Goal: Complete application form

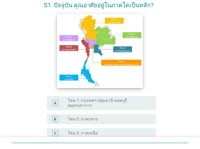
scroll to position [52, 0]
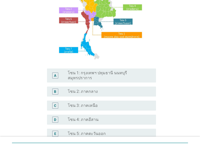
click at [127, 74] on label "โซน 1: กรุงเทพฯ ปทุมธานี นนทบุรี สมุทรปราการ" at bounding box center [108, 75] width 80 height 10
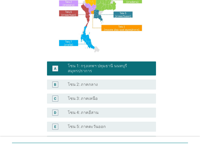
scroll to position [129, 0]
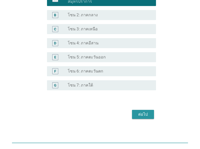
click at [141, 111] on div "ต่อไป" at bounding box center [143, 114] width 14 height 6
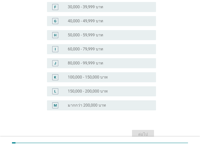
scroll to position [0, 0]
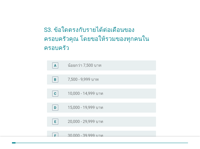
click at [98, 119] on label "20,000 - 29,999 บาท" at bounding box center [86, 121] width 36 height 5
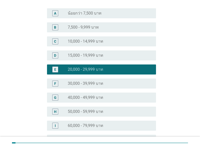
scroll to position [143, 0]
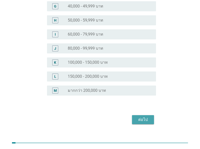
click at [146, 116] on div "ต่อไป" at bounding box center [143, 119] width 14 height 6
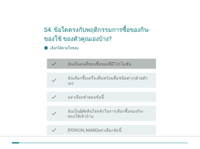
click at [114, 65] on label "ฉันเป็นคนที่ชอบซื้อของที่มีโปรโมชั่น" at bounding box center [100, 64] width 64 height 5
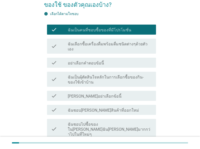
scroll to position [84, 0]
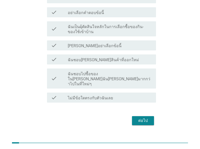
drag, startPoint x: 143, startPoint y: 110, endPoint x: 90, endPoint y: 107, distance: 52.2
click at [142, 117] on div "ต่อไป" at bounding box center [143, 120] width 14 height 6
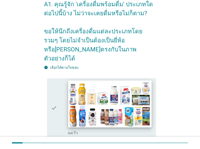
scroll to position [52, 0]
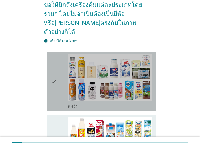
click at [57, 75] on div "check" at bounding box center [59, 81] width 17 height 55
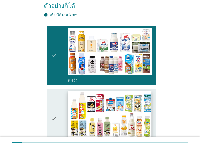
scroll to position [130, 0]
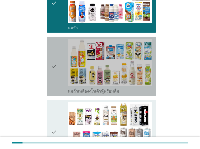
click at [61, 67] on div "check" at bounding box center [59, 66] width 17 height 55
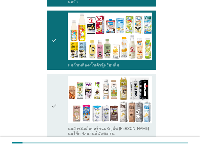
click at [62, 92] on div "check" at bounding box center [59, 106] width 17 height 60
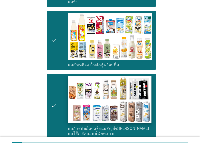
scroll to position [234, 0]
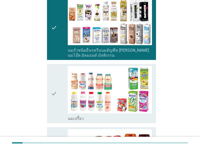
click at [55, 90] on icon "check" at bounding box center [54, 93] width 6 height 55
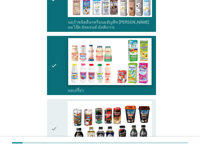
scroll to position [287, 0]
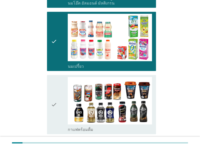
click at [59, 89] on div "check" at bounding box center [59, 104] width 17 height 55
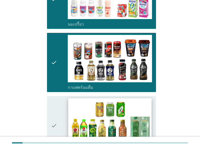
scroll to position [339, 0]
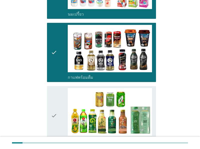
click at [60, 101] on div "check" at bounding box center [59, 115] width 17 height 55
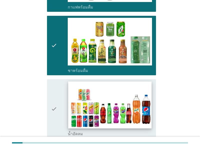
scroll to position [417, 0]
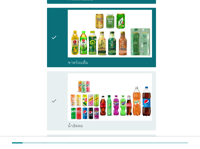
click at [54, 89] on icon "check" at bounding box center [54, 100] width 6 height 55
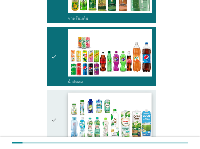
scroll to position [495, 0]
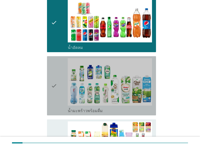
click at [56, 80] on icon "check" at bounding box center [54, 85] width 6 height 55
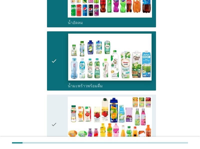
scroll to position [547, 0]
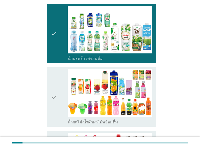
click at [63, 87] on div "check" at bounding box center [59, 96] width 17 height 55
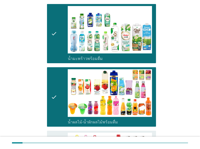
scroll to position [651, 0]
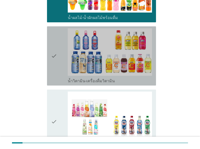
click at [60, 53] on div "check" at bounding box center [59, 55] width 17 height 55
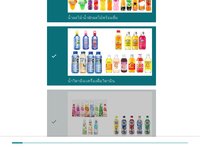
click at [59, 98] on div "check" at bounding box center [59, 121] width 17 height 60
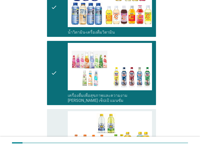
scroll to position [703, 0]
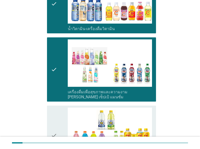
drag, startPoint x: 58, startPoint y: 109, endPoint x: 69, endPoint y: 102, distance: 12.7
click at [58, 109] on div "check" at bounding box center [59, 134] width 17 height 55
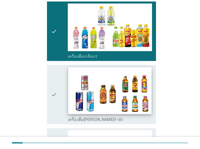
scroll to position [808, 0]
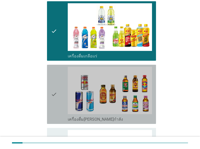
click at [61, 86] on div "check" at bounding box center [59, 94] width 17 height 55
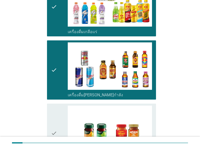
scroll to position [860, 0]
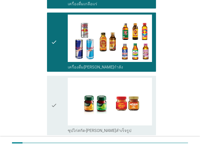
click at [54, 94] on icon "check" at bounding box center [54, 105] width 6 height 55
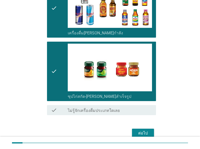
scroll to position [905, 0]
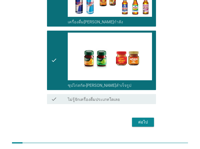
click at [148, 119] on div "ต่อไป" at bounding box center [143, 122] width 14 height 6
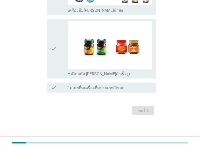
scroll to position [0, 0]
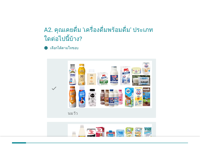
click at [59, 80] on div "check" at bounding box center [59, 88] width 17 height 55
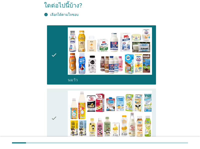
scroll to position [52, 0]
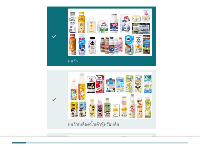
click at [62, 91] on div "check" at bounding box center [59, 99] width 17 height 55
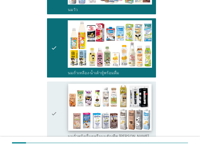
scroll to position [104, 0]
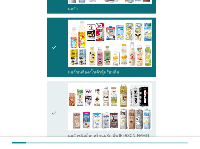
click at [61, 104] on div "check" at bounding box center [59, 113] width 17 height 60
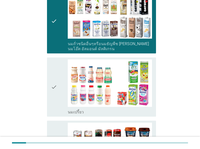
scroll to position [208, 0]
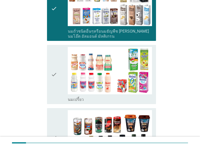
click at [58, 83] on div "check" at bounding box center [59, 74] width 17 height 55
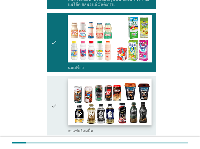
scroll to position [261, 0]
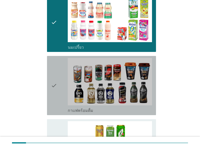
click at [54, 83] on icon "check" at bounding box center [54, 85] width 6 height 55
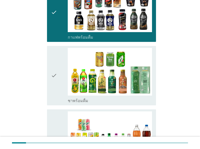
scroll to position [339, 0]
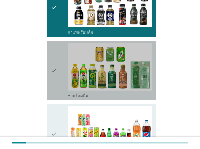
click at [61, 82] on div "check" at bounding box center [59, 70] width 17 height 55
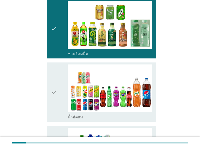
scroll to position [391, 0]
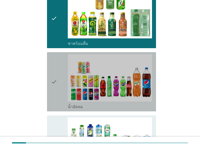
click at [54, 90] on icon "check" at bounding box center [54, 81] width 6 height 55
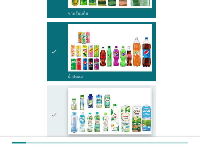
scroll to position [443, 0]
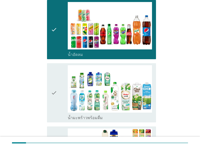
click at [58, 95] on div "check" at bounding box center [59, 92] width 17 height 55
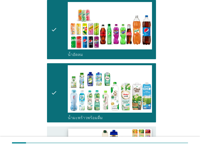
scroll to position [495, 0]
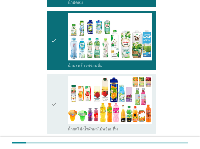
click at [57, 100] on icon "check" at bounding box center [54, 103] width 6 height 55
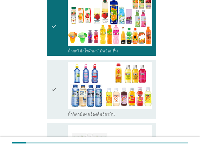
scroll to position [573, 0]
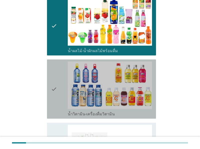
click at [62, 91] on div "check" at bounding box center [59, 88] width 17 height 55
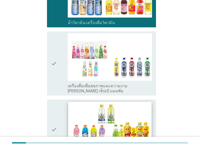
scroll to position [677, 0]
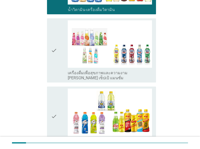
click at [60, 63] on div "check" at bounding box center [59, 50] width 17 height 60
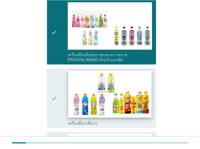
scroll to position [703, 0]
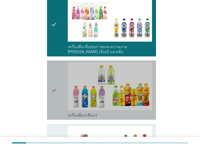
click at [59, 91] on div "check" at bounding box center [59, 89] width 17 height 55
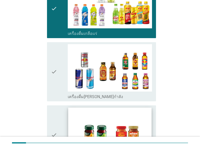
scroll to position [808, 0]
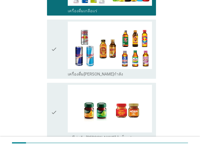
drag, startPoint x: 62, startPoint y: 60, endPoint x: 62, endPoint y: 64, distance: 3.3
click at [62, 60] on div "check" at bounding box center [59, 49] width 17 height 55
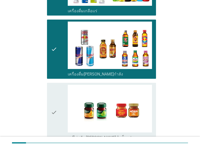
click at [55, 110] on icon "check" at bounding box center [54, 112] width 6 height 55
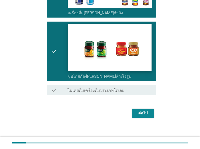
scroll to position [869, 0]
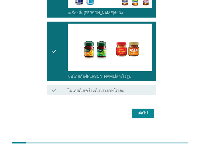
drag, startPoint x: 148, startPoint y: 111, endPoint x: 133, endPoint y: 114, distance: 15.2
click at [147, 111] on div "ต่อไป" at bounding box center [143, 113] width 14 height 6
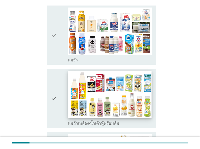
scroll to position [78, 0]
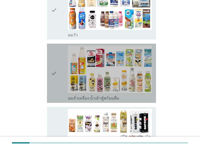
click at [59, 73] on div "check" at bounding box center [59, 73] width 17 height 55
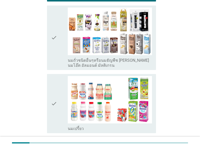
scroll to position [208, 0]
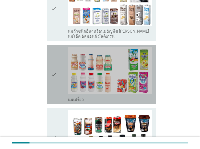
click at [55, 81] on icon "check" at bounding box center [54, 74] width 6 height 55
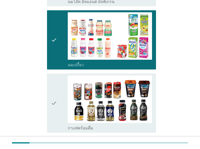
scroll to position [287, 0]
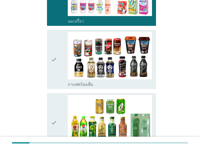
click at [60, 60] on div "check" at bounding box center [59, 59] width 17 height 55
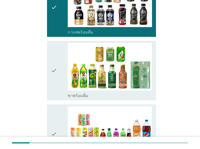
click at [54, 71] on icon "check" at bounding box center [54, 70] width 6 height 55
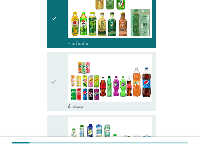
click at [55, 78] on icon "check" at bounding box center [54, 81] width 6 height 55
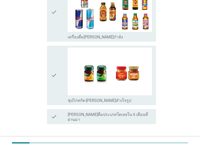
scroll to position [869, 0]
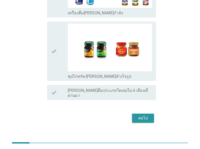
click at [148, 115] on div "ต่อไป" at bounding box center [143, 118] width 14 height 6
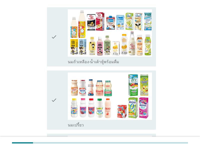
scroll to position [52, 0]
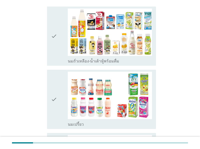
click at [59, 48] on div "check" at bounding box center [59, 36] width 17 height 55
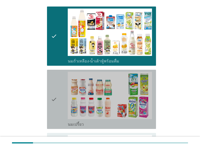
click at [57, 94] on div "check" at bounding box center [59, 99] width 17 height 55
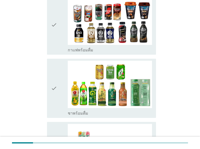
scroll to position [234, 0]
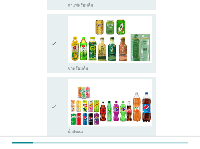
click at [56, 43] on icon "check" at bounding box center [54, 43] width 6 height 55
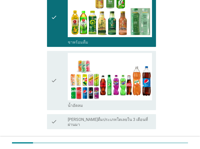
click at [59, 80] on div "check" at bounding box center [59, 80] width 17 height 55
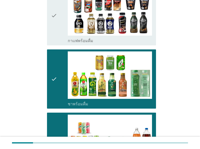
scroll to position [287, 0]
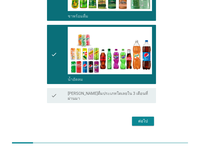
click at [140, 118] on div "ต่อไป" at bounding box center [143, 121] width 14 height 6
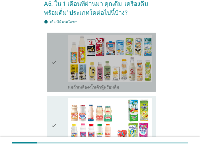
click at [56, 62] on icon "check" at bounding box center [54, 62] width 6 height 55
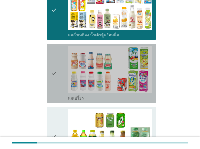
click at [63, 73] on div "check" at bounding box center [59, 73] width 17 height 55
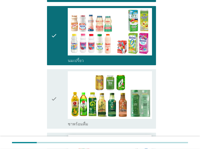
scroll to position [182, 0]
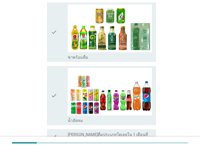
click at [47, 35] on div "check check_box ชาพร้อมดื่ม" at bounding box center [100, 32] width 112 height 63
click at [62, 37] on div "check" at bounding box center [59, 32] width 17 height 55
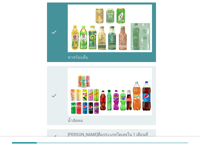
click at [57, 87] on div "check" at bounding box center [59, 95] width 17 height 55
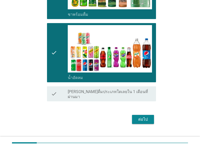
scroll to position [228, 0]
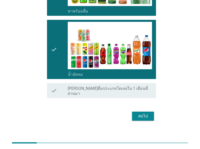
drag, startPoint x: 147, startPoint y: 110, endPoint x: 72, endPoint y: 106, distance: 75.0
click at [146, 113] on div "ต่อไป" at bounding box center [143, 116] width 14 height 6
